Goal: Task Accomplishment & Management: Use online tool/utility

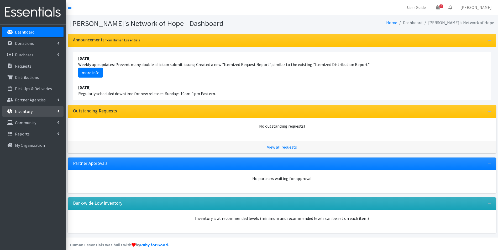
click at [28, 111] on p "Inventory" at bounding box center [24, 111] width 18 height 5
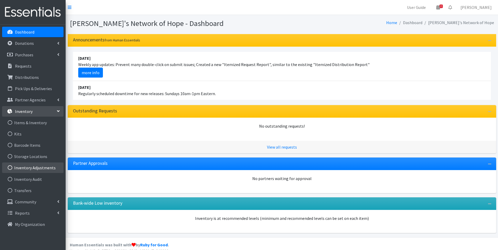
click at [29, 167] on link "Inventory Adjustments" at bounding box center [32, 168] width 61 height 10
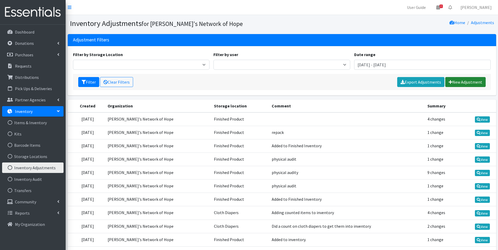
click at [466, 82] on link "New Adjustment" at bounding box center [465, 82] width 40 height 10
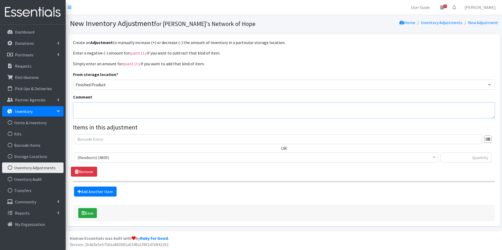
click at [95, 107] on textarea "Comment" at bounding box center [284, 110] width 422 height 16
type textarea "Added to inventory 8/25"
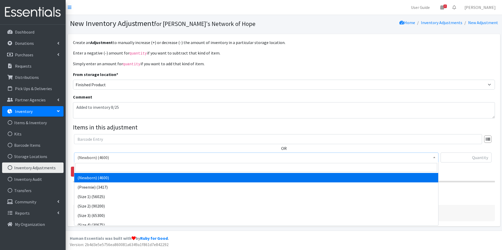
click at [89, 156] on span "(Newborn) (4600)" at bounding box center [256, 157] width 358 height 7
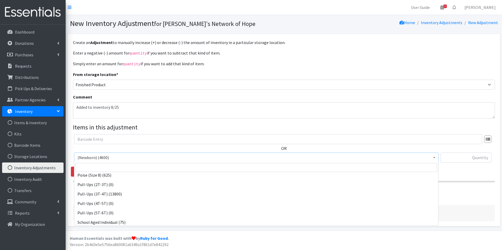
scroll to position [499, 0]
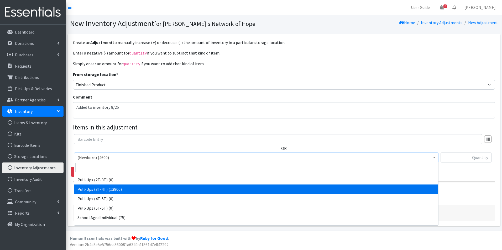
select select "14494"
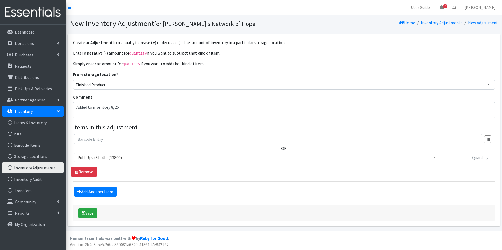
click at [481, 157] on input "text" at bounding box center [465, 158] width 51 height 10
type input "2625"
click at [88, 209] on button "Save" at bounding box center [87, 213] width 19 height 10
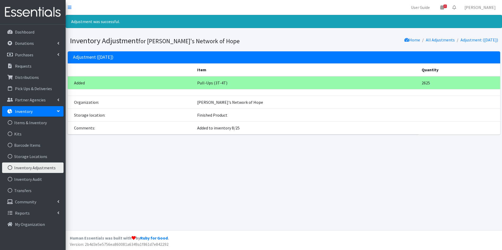
click at [26, 168] on link "Inventory Adjustments" at bounding box center [32, 168] width 61 height 10
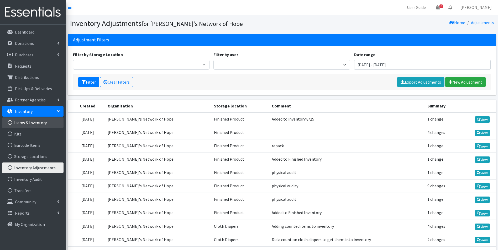
click at [21, 123] on link "Items & Inventory" at bounding box center [32, 123] width 61 height 10
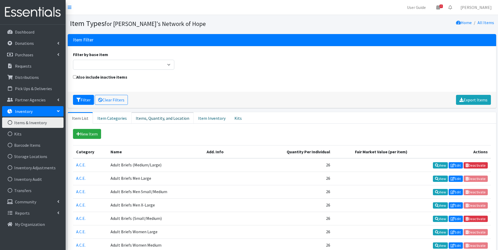
click at [156, 119] on link "Items, Quantity, and Location" at bounding box center [162, 118] width 62 height 12
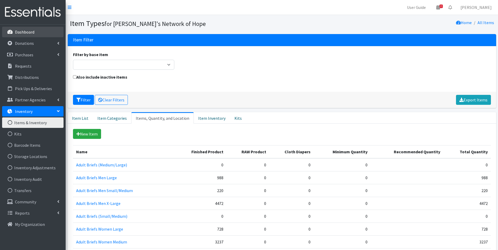
click at [24, 32] on p "Dashboard" at bounding box center [24, 31] width 19 height 5
